Goal: Check status: Check status

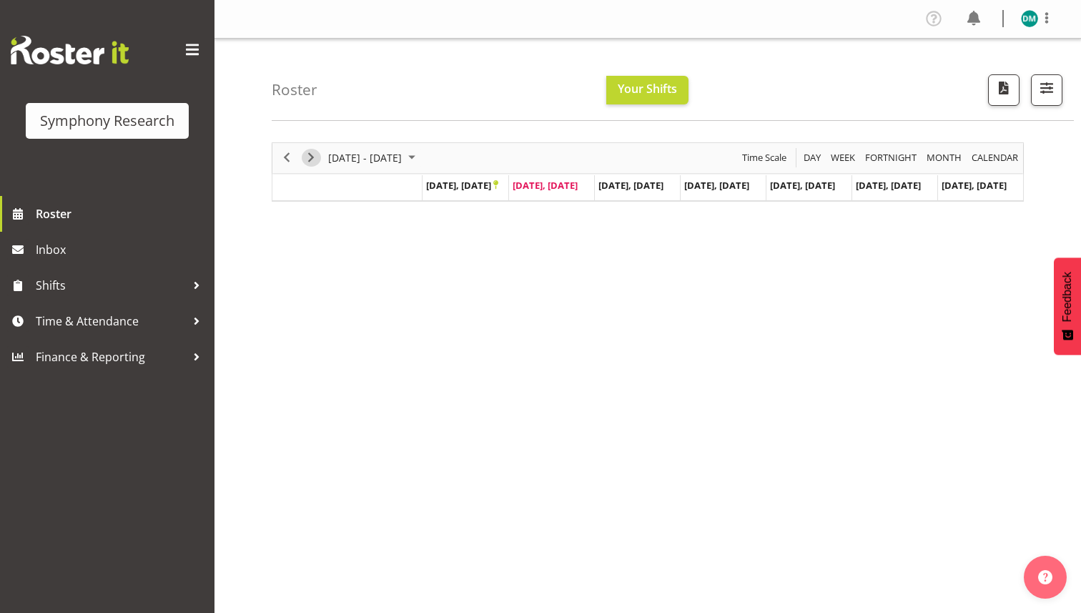
click at [307, 156] on span "Next" at bounding box center [311, 158] width 17 height 18
click at [280, 155] on span "Previous" at bounding box center [286, 158] width 17 height 18
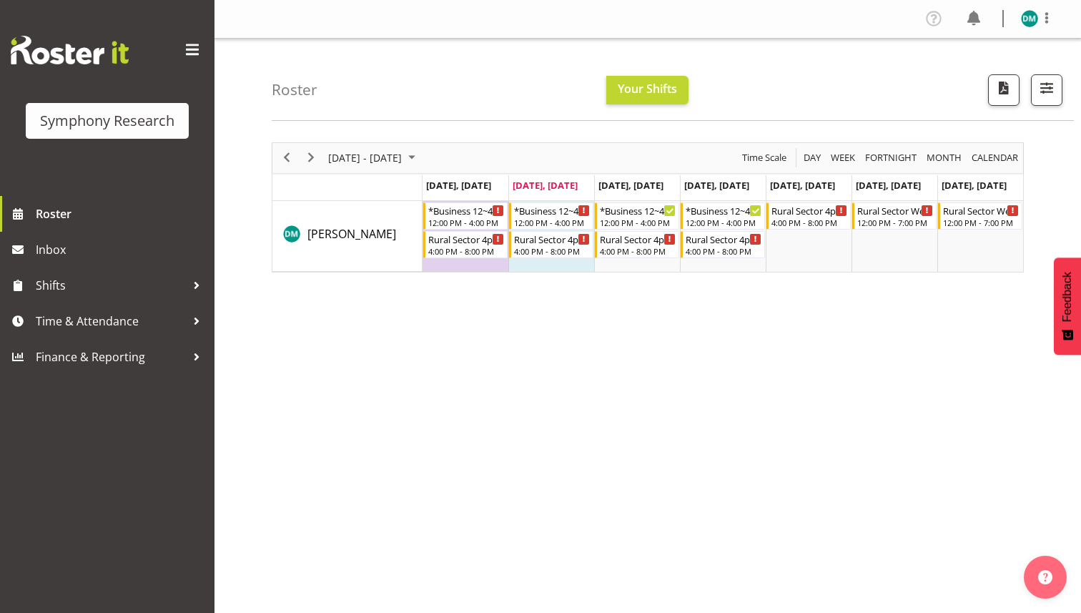
click at [549, 222] on div "12:00 PM - 4:00 PM" at bounding box center [552, 222] width 76 height 11
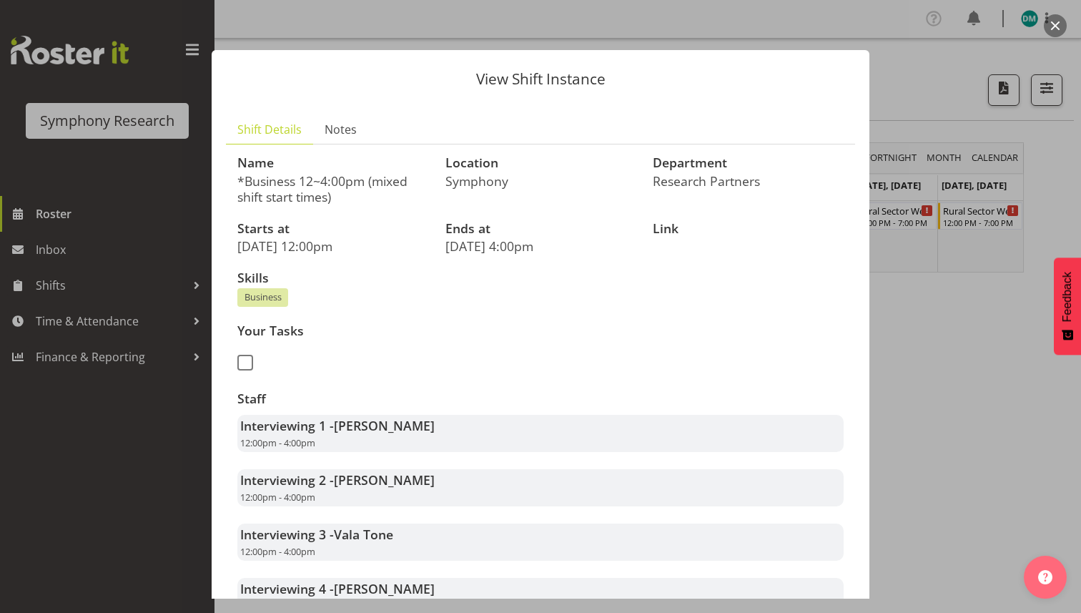
click at [853, 285] on section "Name *Business 12~4:00pm (mixed shift start times) Location Symphony Department…" at bounding box center [540, 548] width 629 height 808
click at [911, 283] on div at bounding box center [540, 306] width 1081 height 613
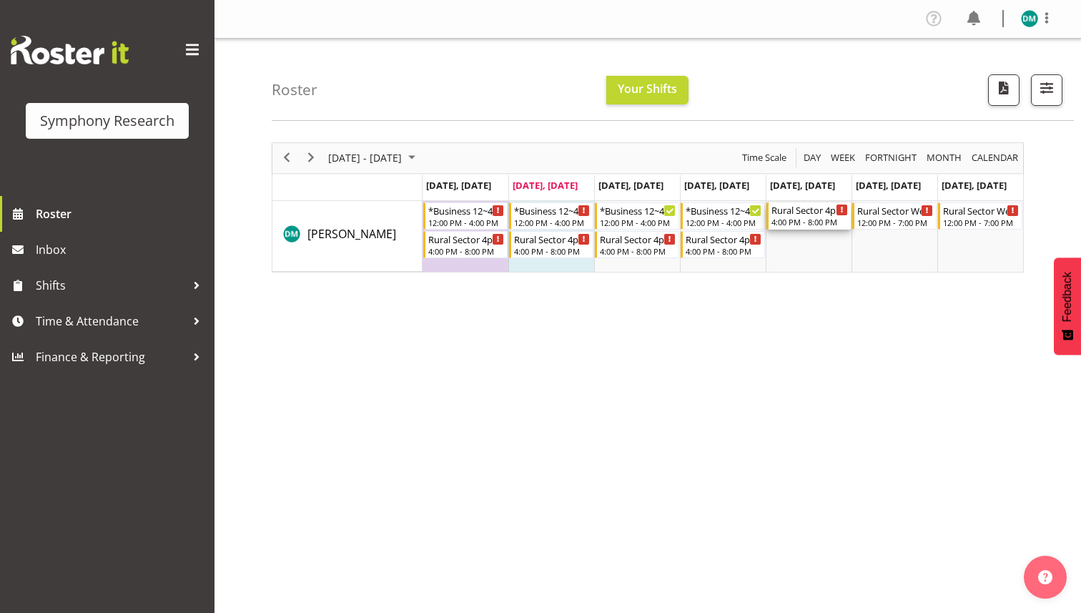
click at [813, 213] on div "Rural Sector 4pm~8pm" at bounding box center [810, 209] width 77 height 14
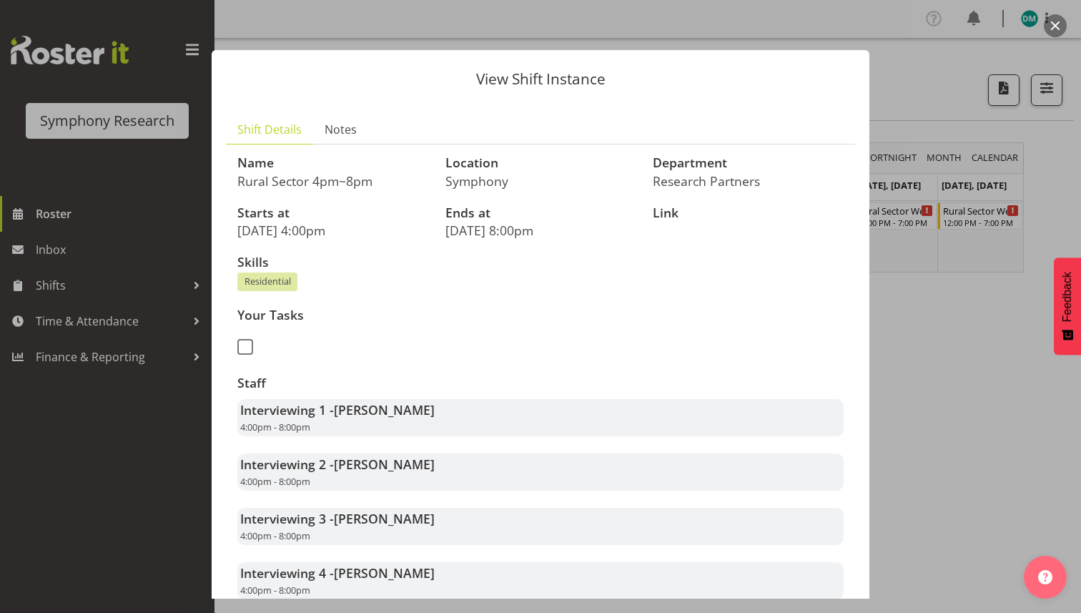
click at [931, 296] on div at bounding box center [540, 306] width 1081 height 613
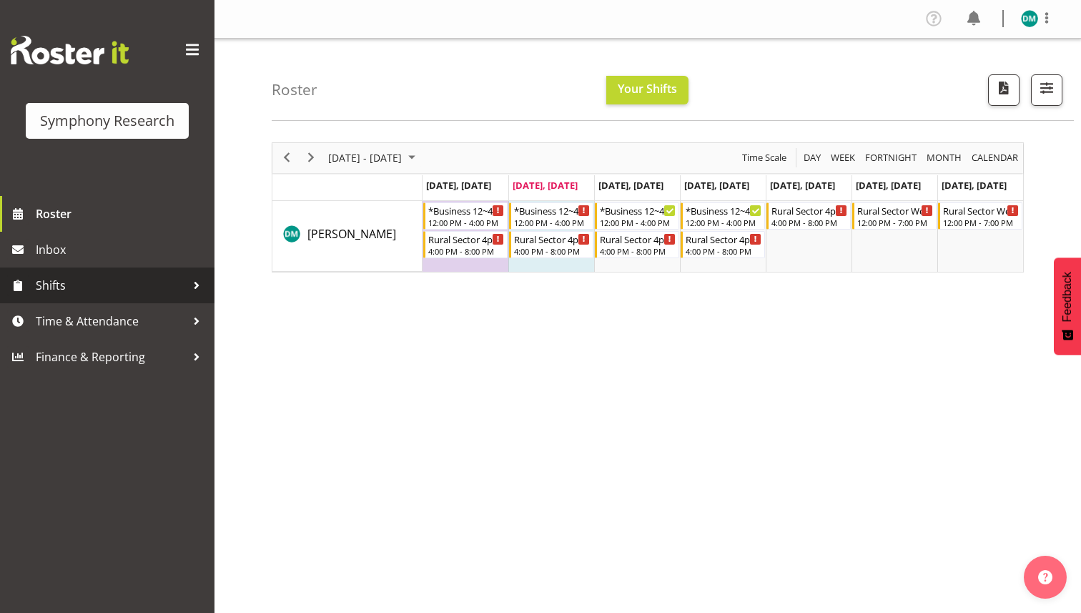
click at [96, 280] on span "Shifts" at bounding box center [111, 285] width 150 height 21
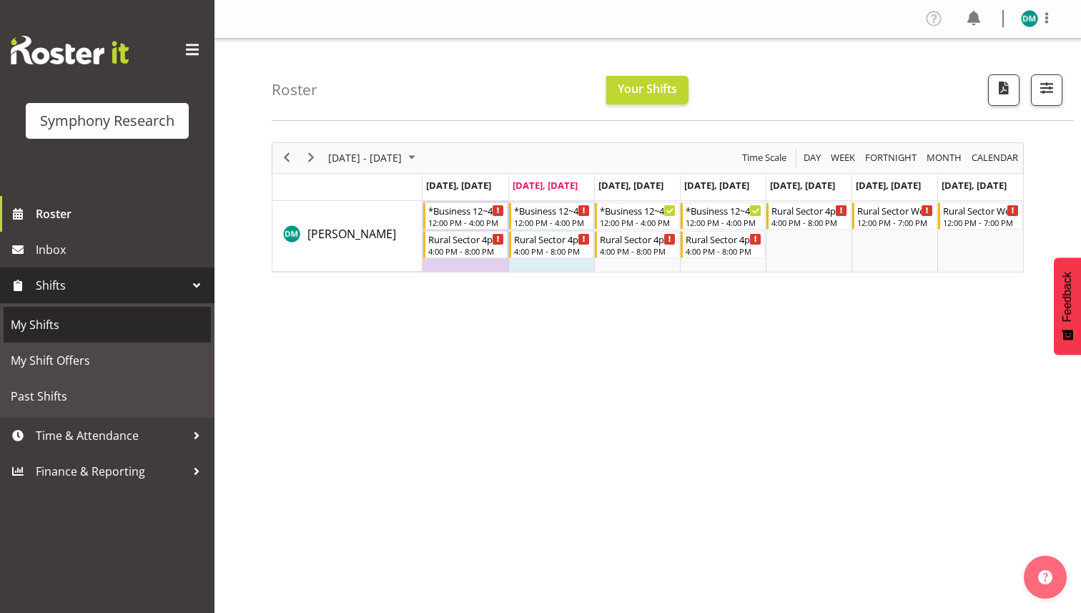
click at [102, 318] on span "My Shifts" at bounding box center [107, 324] width 193 height 21
